Goal: Task Accomplishment & Management: Use online tool/utility

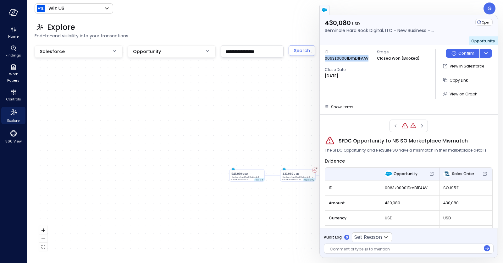
click at [244, 109] on div "430,080 USD Seminole Hard Rock Digital, LLC - New Business - Wiz Advanced 0063z…" at bounding box center [265, 150] width 461 height 211
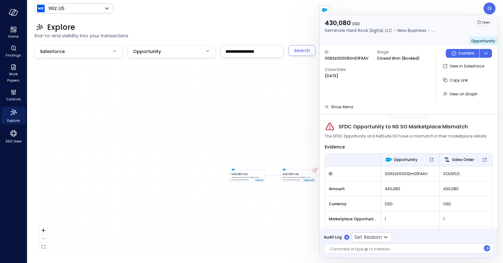
click at [489, 7] on div at bounding box center [408, 10] width 179 height 10
click at [488, 11] on div at bounding box center [408, 10] width 179 height 10
click at [241, 148] on div "430,080 USD Seminole Hard Rock Digital, LLC - New Business - Wiz Advanced 0063z…" at bounding box center [265, 150] width 461 height 211
click at [13, 29] on icon "Home" at bounding box center [14, 30] width 8 height 8
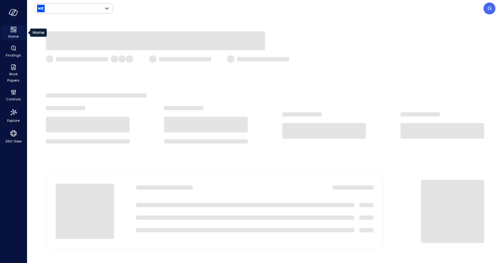
type input "******"
click at [492, 9] on div "G" at bounding box center [489, 9] width 12 height 12
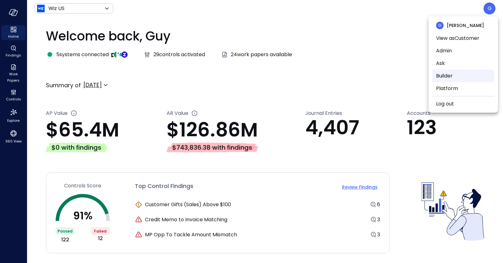
click at [448, 77] on li "Builder" at bounding box center [463, 76] width 62 height 13
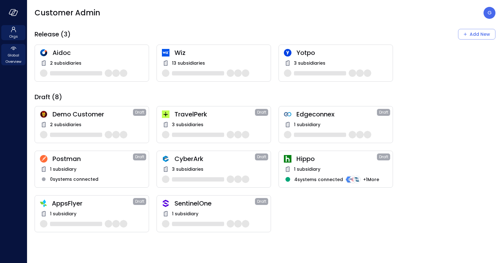
click at [17, 55] on span "Global Overview" at bounding box center [13, 58] width 19 height 13
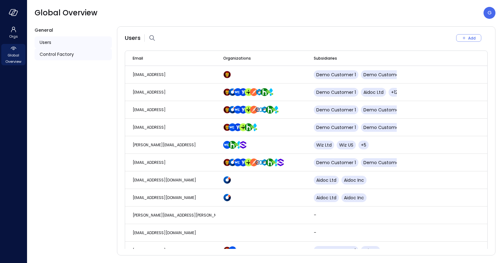
click at [83, 53] on div "Control Factory" at bounding box center [73, 54] width 77 height 12
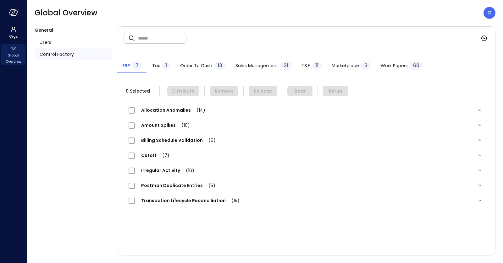
click at [390, 68] on span "Work Papers" at bounding box center [394, 65] width 27 height 7
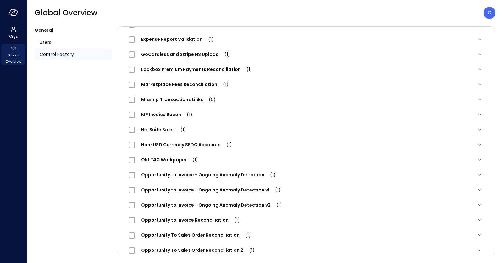
scroll to position [267, 0]
click at [186, 86] on span "Marketplace Fees Reconciliation (1)" at bounding box center [185, 85] width 100 height 6
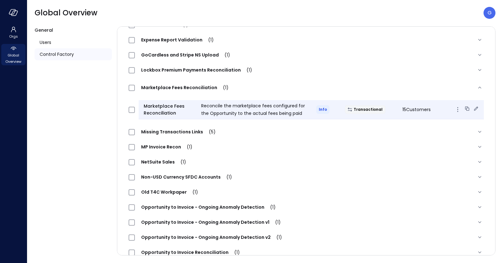
click at [220, 110] on span "Reconcile the marketplace fees configured for the Opportunity to the actual fee…" at bounding box center [253, 110] width 104 height 14
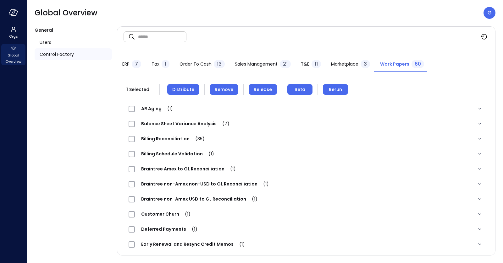
scroll to position [0, 0]
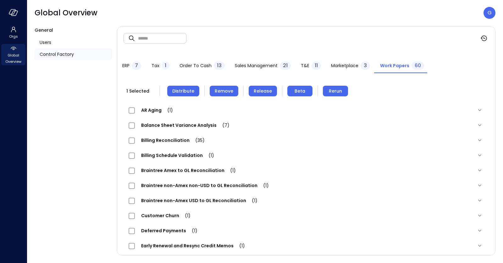
click at [233, 91] on button "Remove" at bounding box center [224, 91] width 29 height 11
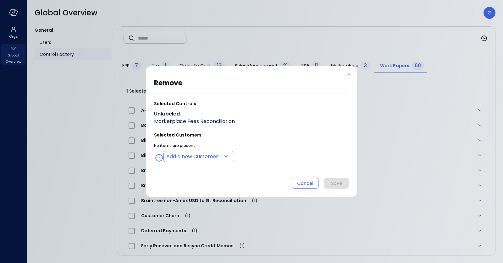
click at [214, 156] on body "Orgs Global Overview Global Overview G General Users Control Factory ​ ​ ERP 7 …" at bounding box center [251, 131] width 503 height 263
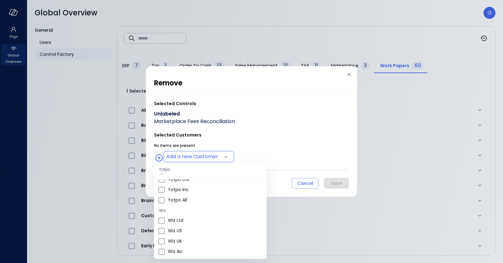
scroll to position [203, 0]
click at [198, 225] on li "Wiz US" at bounding box center [210, 230] width 113 height 10
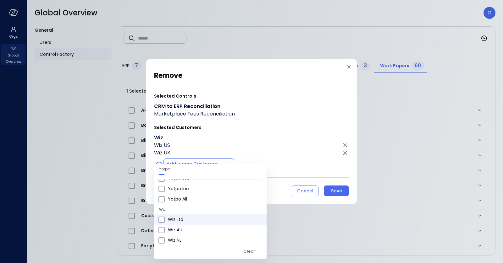
click at [196, 219] on span "Wiz Ltd" at bounding box center [215, 220] width 94 height 7
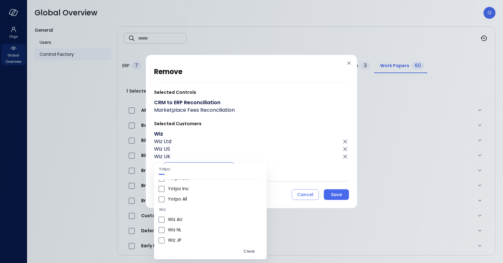
click at [196, 219] on span "Wiz AU" at bounding box center [215, 220] width 94 height 7
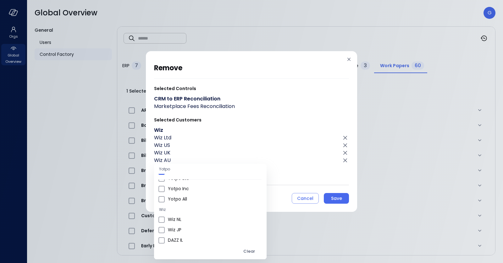
click at [196, 219] on span "Wiz NL" at bounding box center [215, 220] width 94 height 7
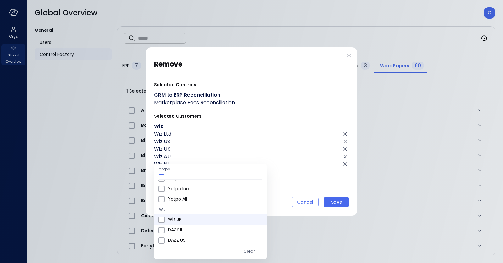
click at [196, 220] on span "Wiz JP" at bounding box center [215, 220] width 94 height 7
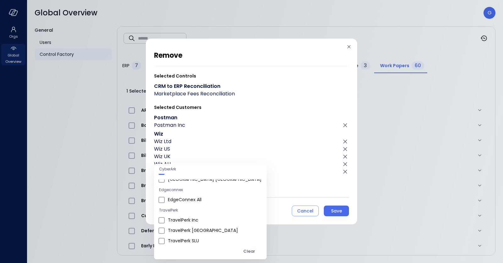
click at [254, 132] on div at bounding box center [251, 131] width 503 height 263
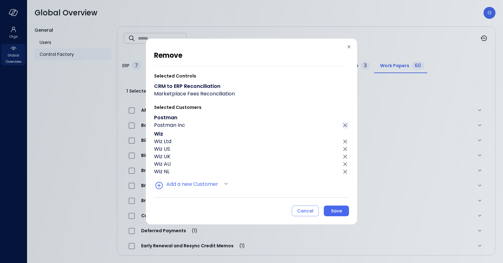
click at [346, 125] on icon "Click to remove" at bounding box center [345, 126] width 4 height 4
type input "**********"
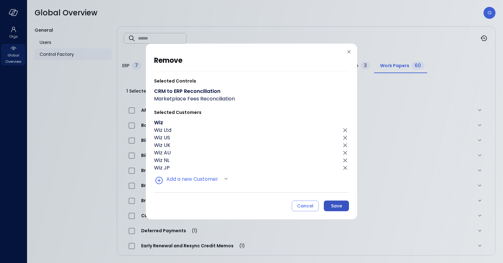
click at [344, 202] on button "Save" at bounding box center [336, 206] width 25 height 11
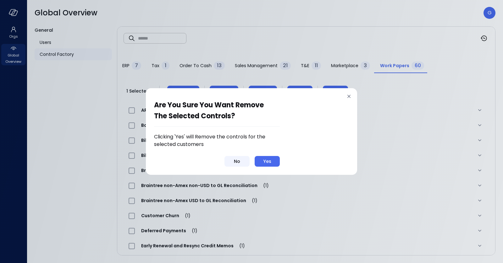
click at [241, 163] on button "No" at bounding box center [236, 161] width 25 height 11
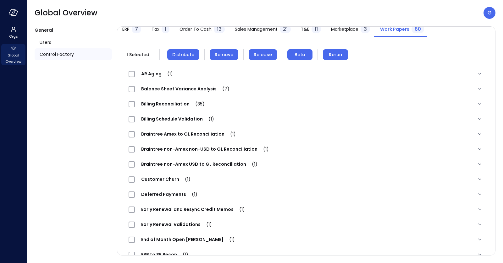
scroll to position [36, 0]
click at [223, 53] on span "Remove" at bounding box center [224, 55] width 19 height 7
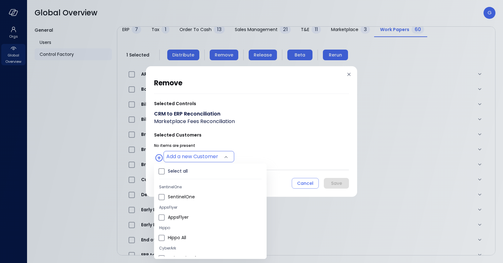
click at [195, 152] on body "Orgs Global Overview Global Overview G General Users Control Factory ​ ​ ERP 7 …" at bounding box center [251, 131] width 503 height 263
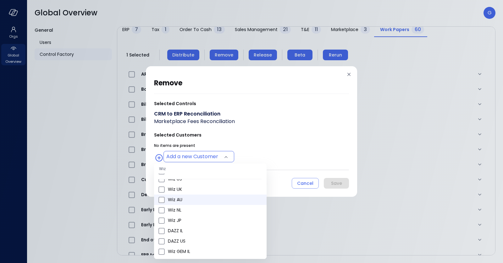
scroll to position [256, 0]
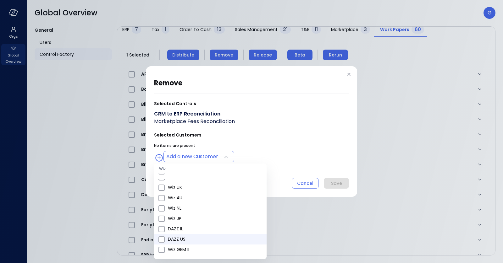
click at [178, 235] on li "DAZZ US" at bounding box center [210, 239] width 113 height 10
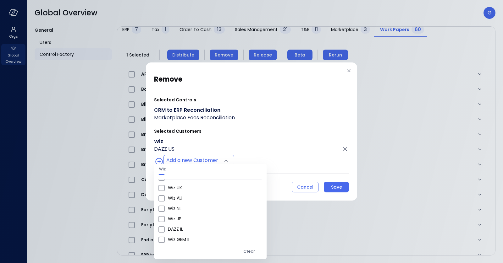
click at [178, 235] on li "Wiz GEM IL" at bounding box center [210, 240] width 113 height 10
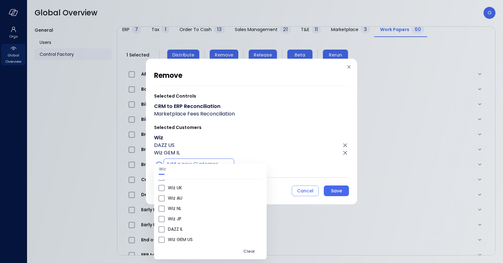
click at [178, 235] on li "Wiz GEM US" at bounding box center [210, 240] width 113 height 10
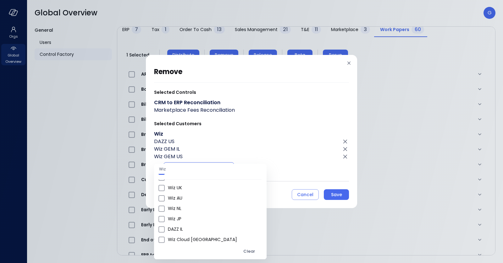
click at [178, 235] on li "Wiz Cloud Canada" at bounding box center [210, 240] width 113 height 10
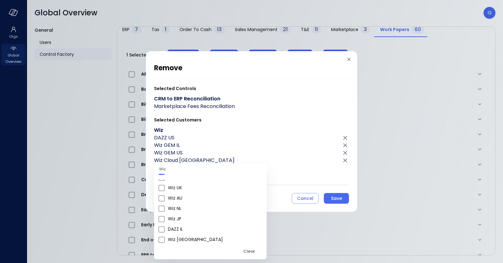
click at [178, 235] on li "Wiz Germany" at bounding box center [210, 240] width 113 height 10
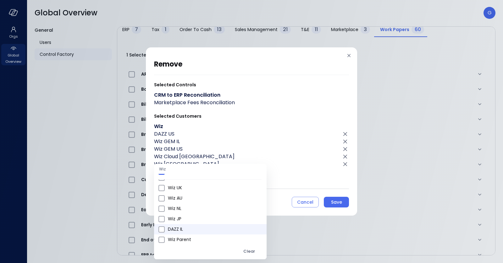
click at [178, 232] on span "DAZZ IL" at bounding box center [215, 229] width 94 height 7
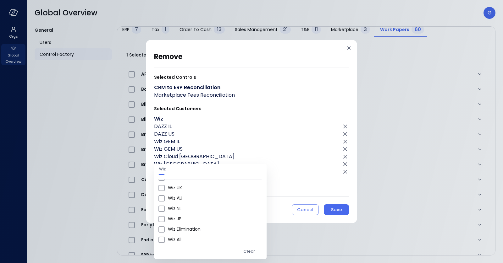
click at [178, 232] on span "Wiz Elimination" at bounding box center [215, 229] width 94 height 7
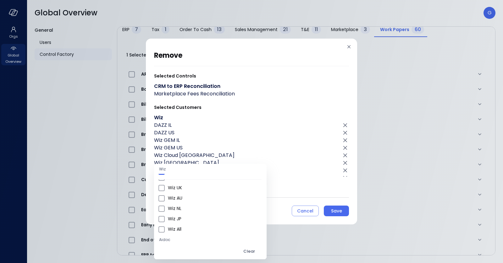
click at [178, 232] on span "Wiz All" at bounding box center [215, 229] width 94 height 7
click at [178, 195] on span "Wiz UK" at bounding box center [215, 194] width 94 height 7
click at [178, 195] on span "Wiz AU" at bounding box center [215, 194] width 94 height 7
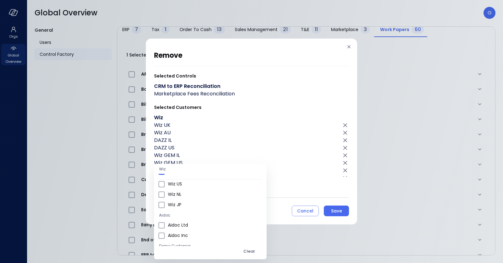
click at [178, 195] on span "Wiz NL" at bounding box center [215, 194] width 94 height 7
click at [178, 195] on span "Wiz US" at bounding box center [215, 197] width 94 height 7
click at [178, 195] on span "Wiz JP" at bounding box center [215, 197] width 94 height 7
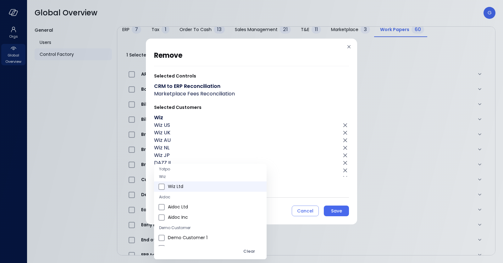
click at [177, 191] on li "Wiz Ltd" at bounding box center [210, 187] width 113 height 10
type input "**********"
click at [236, 146] on div at bounding box center [251, 131] width 503 height 263
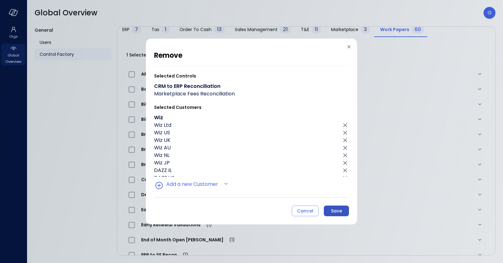
click at [331, 208] on div "Save" at bounding box center [336, 211] width 11 height 8
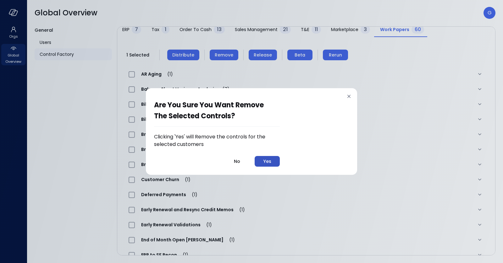
click at [269, 165] on div "Yes" at bounding box center [267, 162] width 8 height 8
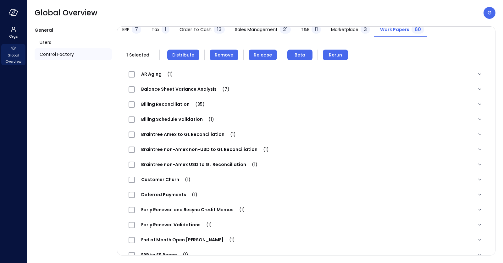
click at [184, 57] on span "Distribute" at bounding box center [183, 55] width 22 height 7
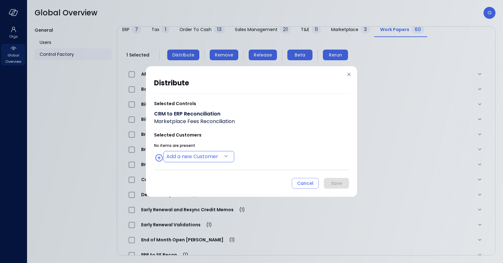
click at [202, 158] on body "Orgs Global Overview Global Overview G General Users Control Factory ​ ​ ERP 7 …" at bounding box center [251, 131] width 503 height 263
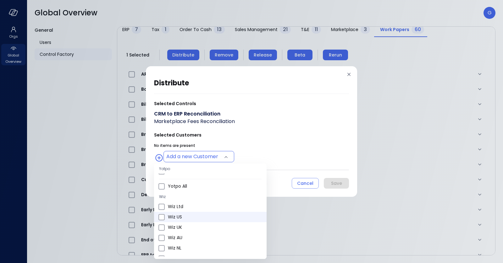
scroll to position [221, 0]
click at [185, 212] on span "Wiz US" at bounding box center [215, 212] width 94 height 7
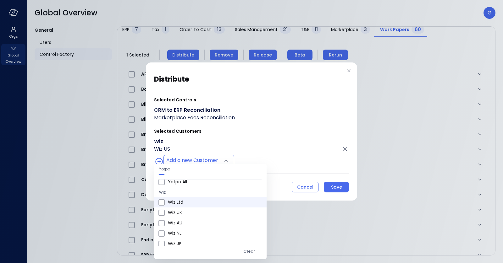
click at [178, 200] on span "Wiz Ltd" at bounding box center [215, 202] width 94 height 7
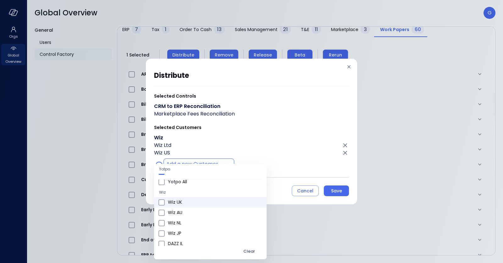
click at [176, 203] on span "Wiz UK" at bounding box center [215, 202] width 94 height 7
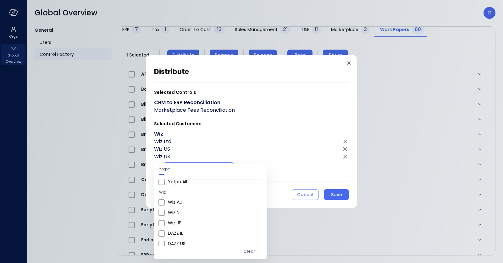
click at [176, 203] on span "Wiz AU" at bounding box center [215, 202] width 94 height 7
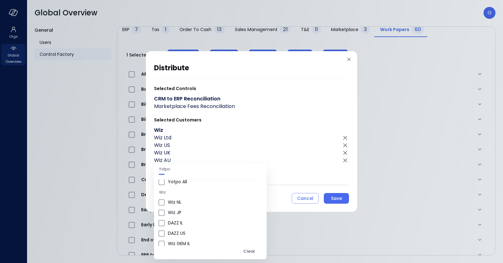
click at [176, 203] on span "Wiz NL" at bounding box center [215, 202] width 94 height 7
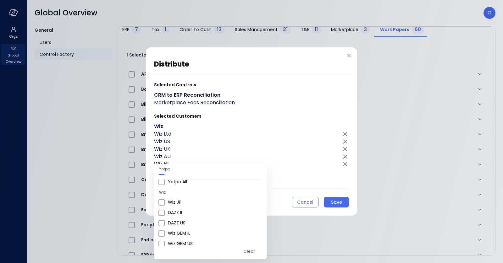
click at [176, 203] on span "Wiz JP" at bounding box center [215, 202] width 94 height 7
type input "**********"
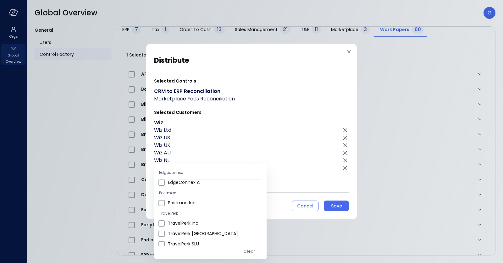
click at [267, 89] on div at bounding box center [251, 131] width 503 height 263
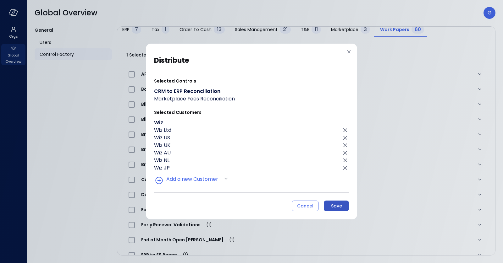
click at [334, 206] on div "Save" at bounding box center [336, 206] width 11 height 8
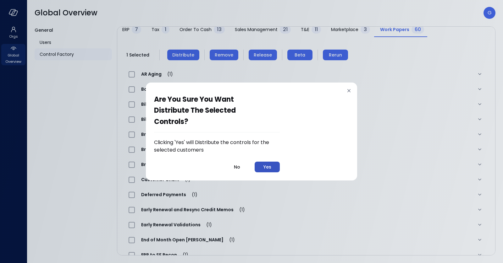
click at [274, 168] on button "Yes" at bounding box center [267, 167] width 25 height 11
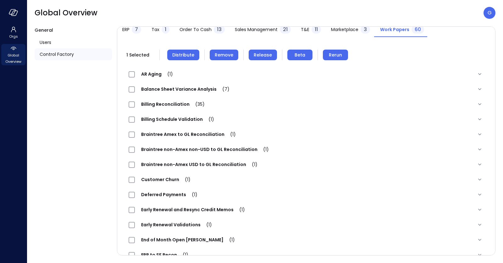
click at [261, 55] on span "Release" at bounding box center [263, 55] width 18 height 7
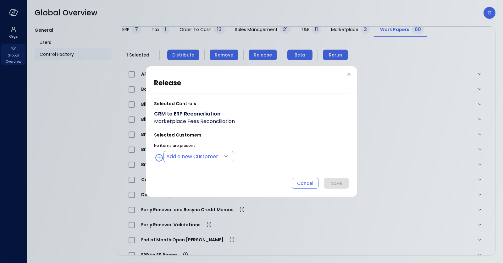
click at [197, 154] on body "Orgs Global Overview Global Overview G General Users Control Factory ​ ​ ERP 7 …" at bounding box center [251, 131] width 503 height 263
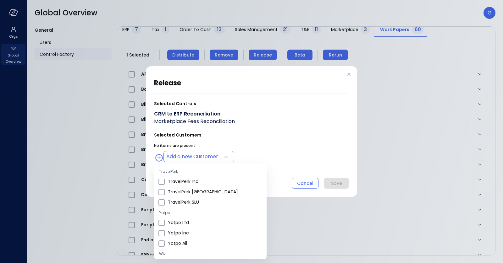
scroll to position [221, 0]
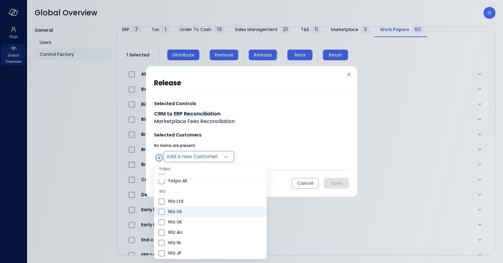
click at [188, 212] on span "Wiz US" at bounding box center [215, 212] width 94 height 7
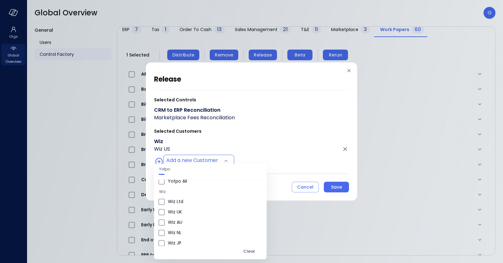
click at [188, 212] on span "Wiz UK" at bounding box center [215, 212] width 94 height 7
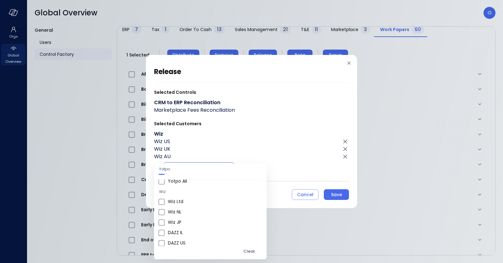
click at [188, 212] on span "Wiz NL" at bounding box center [215, 212] width 94 height 7
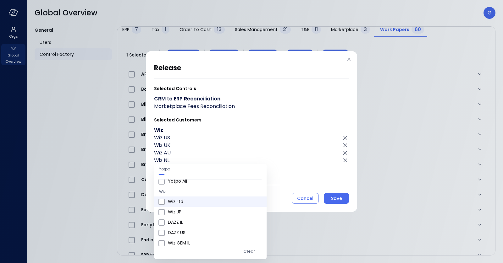
click at [184, 199] on span "Wiz Ltd" at bounding box center [215, 202] width 94 height 7
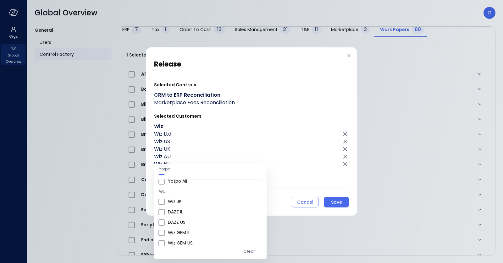
click at [184, 199] on span "Wiz JP" at bounding box center [215, 202] width 94 height 7
type input "**********"
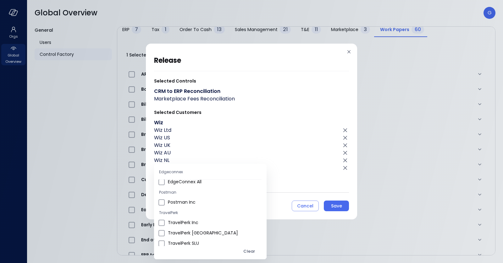
click at [270, 140] on div at bounding box center [251, 131] width 503 height 263
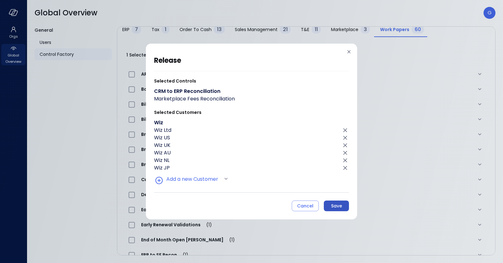
click at [344, 203] on button "Save" at bounding box center [336, 206] width 25 height 11
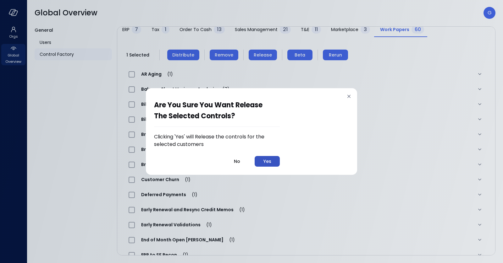
click at [274, 163] on button "Yes" at bounding box center [267, 161] width 25 height 11
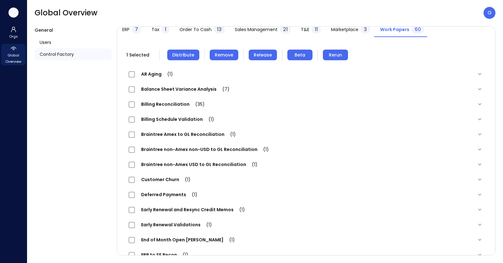
click at [15, 14] on icon "button" at bounding box center [13, 12] width 9 height 7
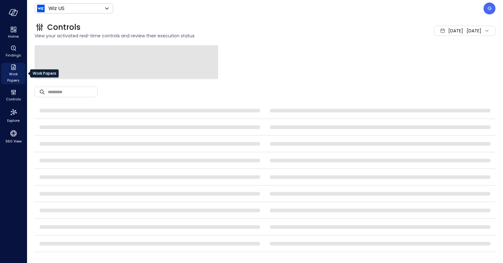
click at [13, 67] on icon "Work Papers" at bounding box center [14, 67] width 8 height 8
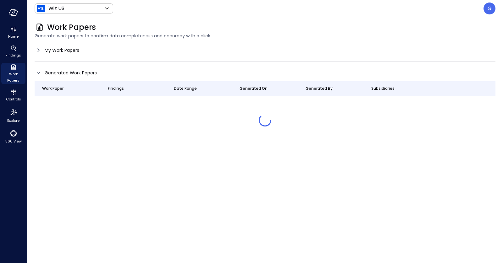
click at [57, 50] on span "My Work Papers" at bounding box center [62, 50] width 35 height 7
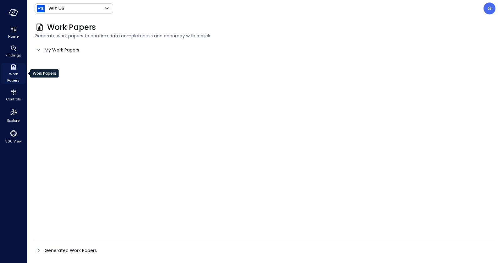
click at [17, 68] on div "Work Papers" at bounding box center [13, 73] width 24 height 21
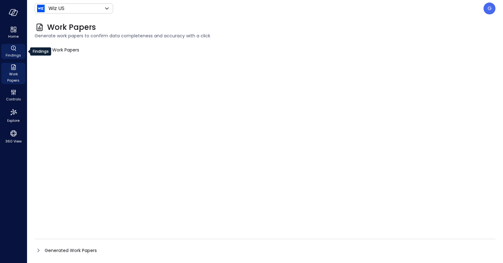
click at [17, 50] on icon "Findings" at bounding box center [14, 49] width 8 height 8
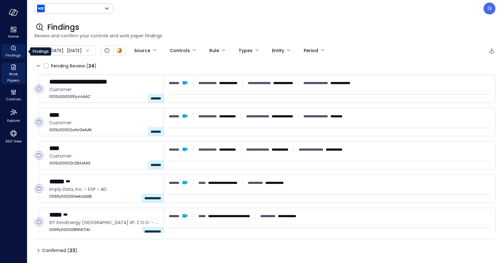
type input "******"
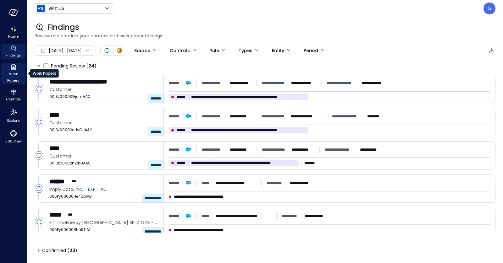
click at [14, 69] on icon "Work Papers" at bounding box center [13, 67] width 5 height 6
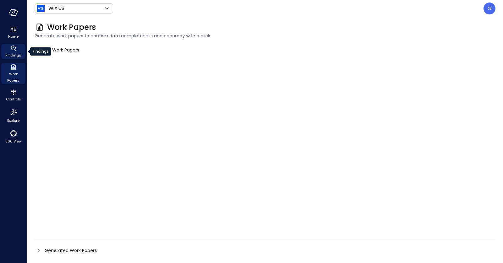
click at [10, 55] on span "Findings" at bounding box center [13, 55] width 15 height 6
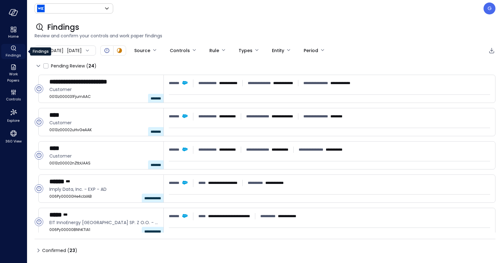
type input "******"
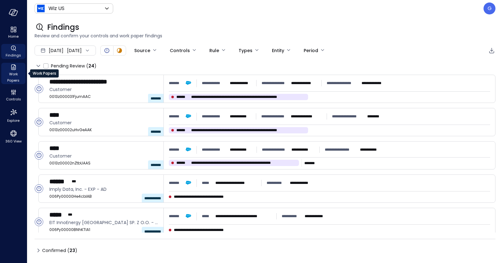
click at [10, 69] on icon "Work Papers" at bounding box center [14, 67] width 8 height 8
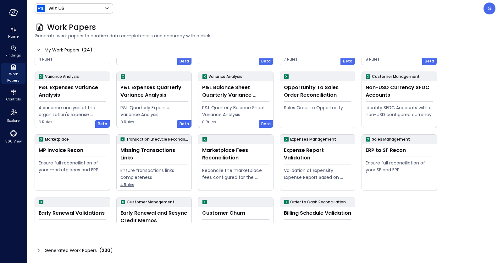
scroll to position [114, 0]
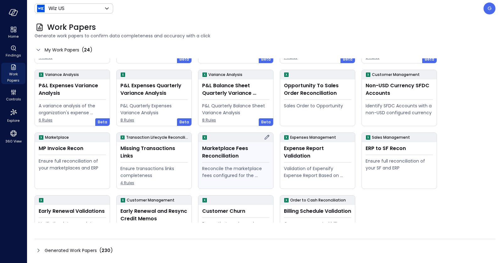
click at [245, 160] on div "Marketplace Fees Reconciliation Reconcile the marketplace fees configured for t…" at bounding box center [235, 165] width 75 height 47
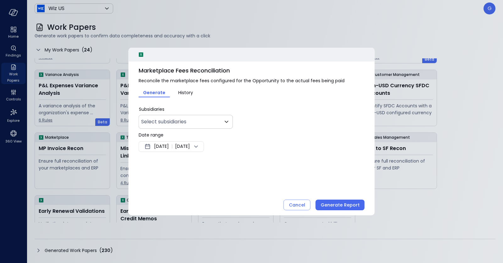
type input "**"
click at [169, 145] on span "Aug 18, 2025" at bounding box center [161, 147] width 15 height 8
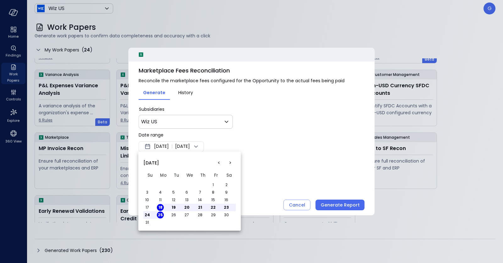
click at [218, 161] on button "<" at bounding box center [218, 162] width 11 height 11
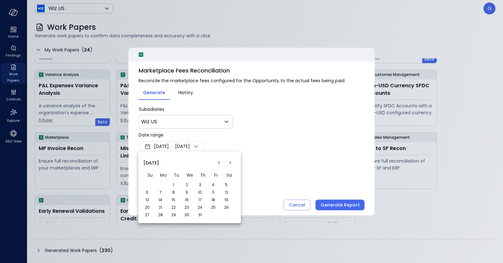
click at [175, 182] on button "1" at bounding box center [173, 185] width 7 height 7
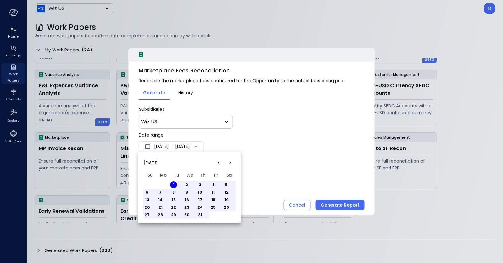
click at [200, 185] on button "3" at bounding box center [199, 185] width 7 height 7
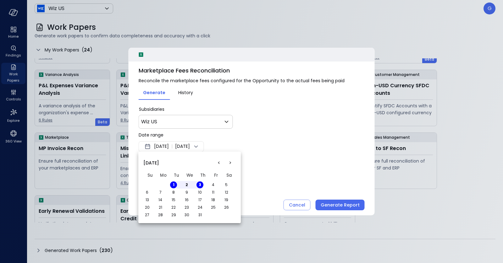
click at [296, 145] on div at bounding box center [251, 131] width 503 height 263
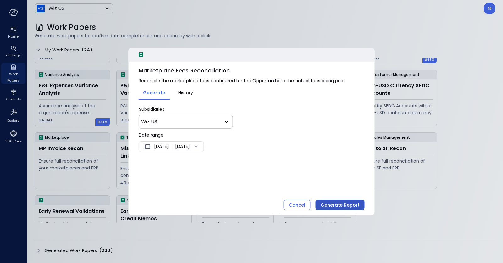
click at [327, 204] on div "Generate Report" at bounding box center [340, 205] width 39 height 8
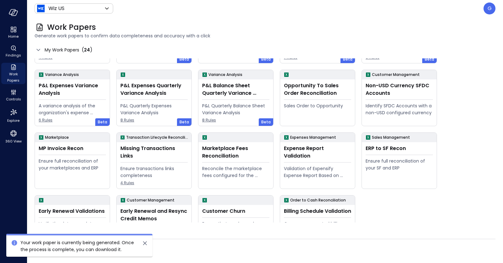
click at [185, 253] on div "Generated Work Papers ( 230 )" at bounding box center [265, 251] width 461 height 10
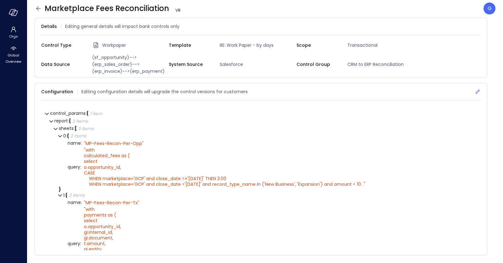
click at [476, 91] on icon at bounding box center [478, 92] width 4 height 4
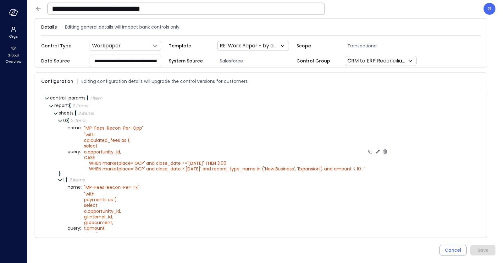
scroll to position [6, 0]
click at [381, 148] on icon at bounding box center [378, 151] width 6 height 6
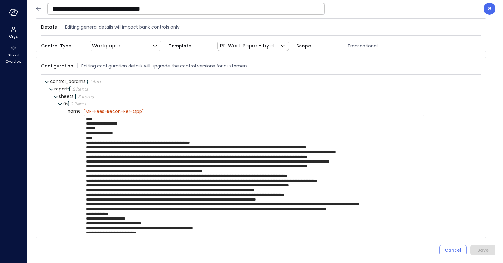
scroll to position [4, 0]
drag, startPoint x: 143, startPoint y: 221, endPoint x: 84, endPoint y: 123, distance: 114.4
click at [84, 123] on textarea at bounding box center [254, 239] width 340 height 249
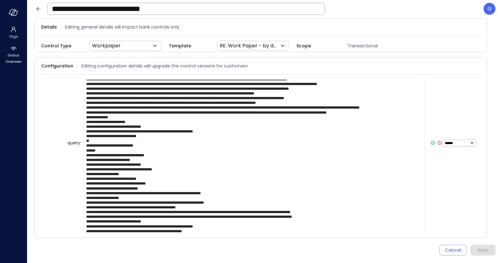
scroll to position [103, 0]
click at [437, 141] on icon at bounding box center [440, 144] width 6 height 6
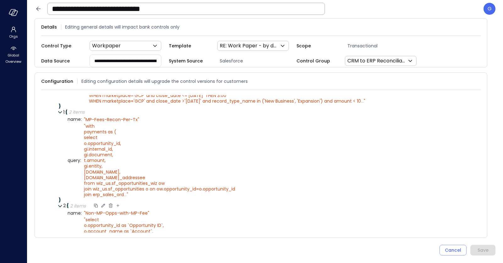
scroll to position [72, 0]
click at [251, 159] on icon at bounding box center [248, 161] width 6 height 6
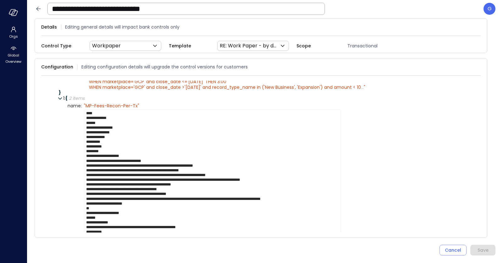
click at [151, 165] on textarea at bounding box center [212, 241] width 257 height 263
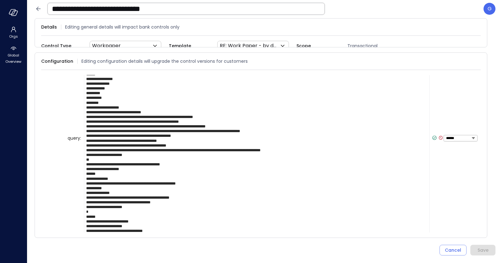
scroll to position [239, 0]
type textarea "**********"
click at [433, 135] on icon at bounding box center [435, 138] width 6 height 6
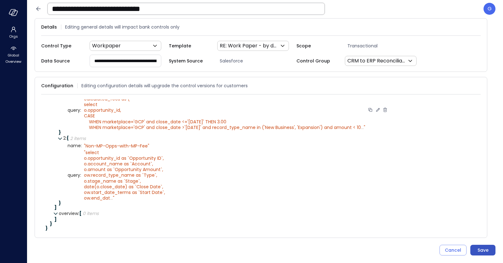
click at [483, 250] on div "Save" at bounding box center [482, 251] width 11 height 8
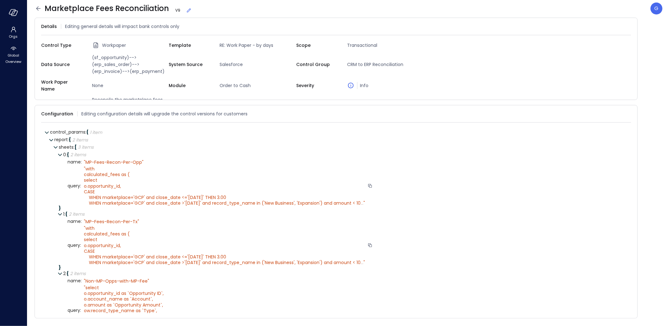
scroll to position [3, 0]
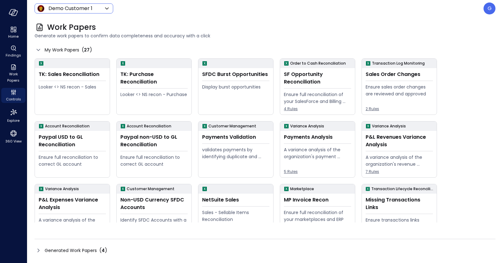
click at [71, 6] on body "Home Findings Work Papers Controls Explore 360 View Demo Customer 1 ***** ​ G W…" at bounding box center [251, 131] width 503 height 263
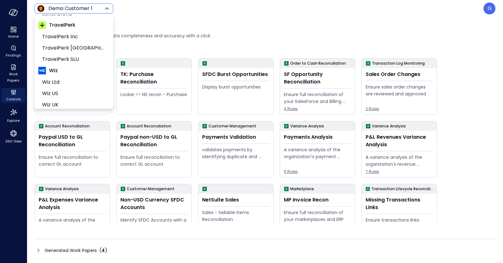
scroll to position [234, 0]
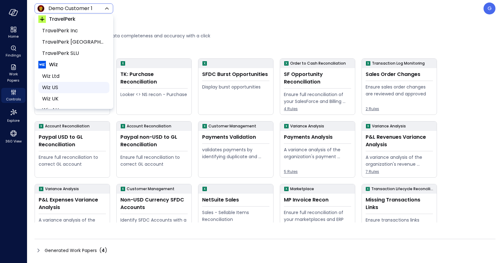
click at [65, 85] on span "Wiz US" at bounding box center [73, 88] width 62 height 8
type input "******"
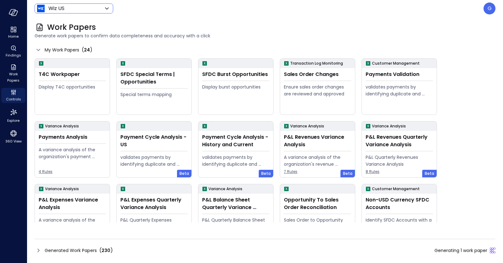
click at [80, 251] on span "Generated Work Papers" at bounding box center [71, 250] width 52 height 7
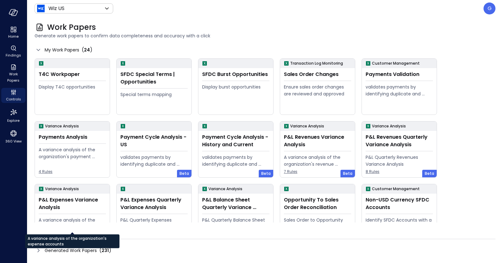
click at [58, 252] on span "Generated Work Papers" at bounding box center [71, 250] width 52 height 7
